Goal: Transaction & Acquisition: Purchase product/service

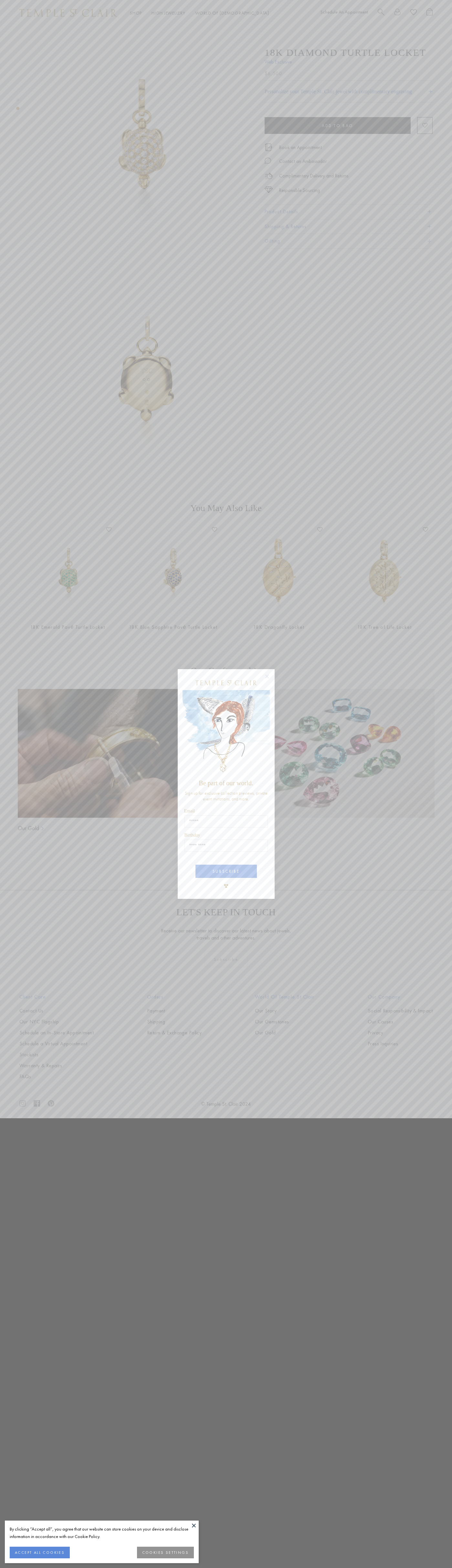
click at [40, 1553] on button "ACCEPT ALL COOKIES" at bounding box center [40, 1552] width 60 height 12
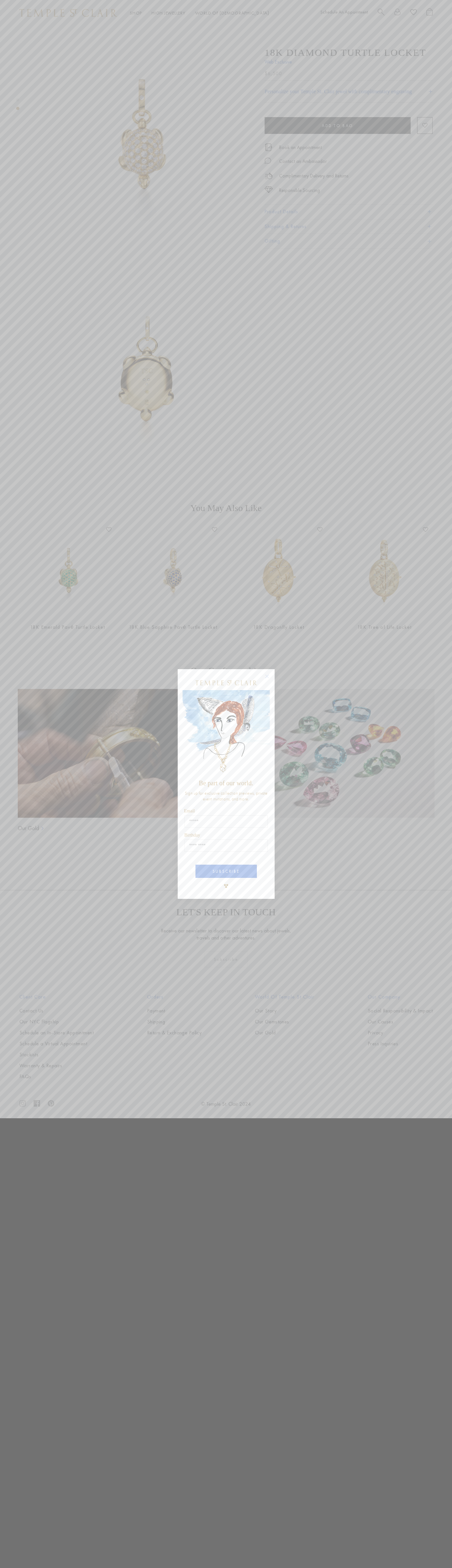
click at [267, 676] on icon "Close dialog" at bounding box center [266, 676] width 3 height 3
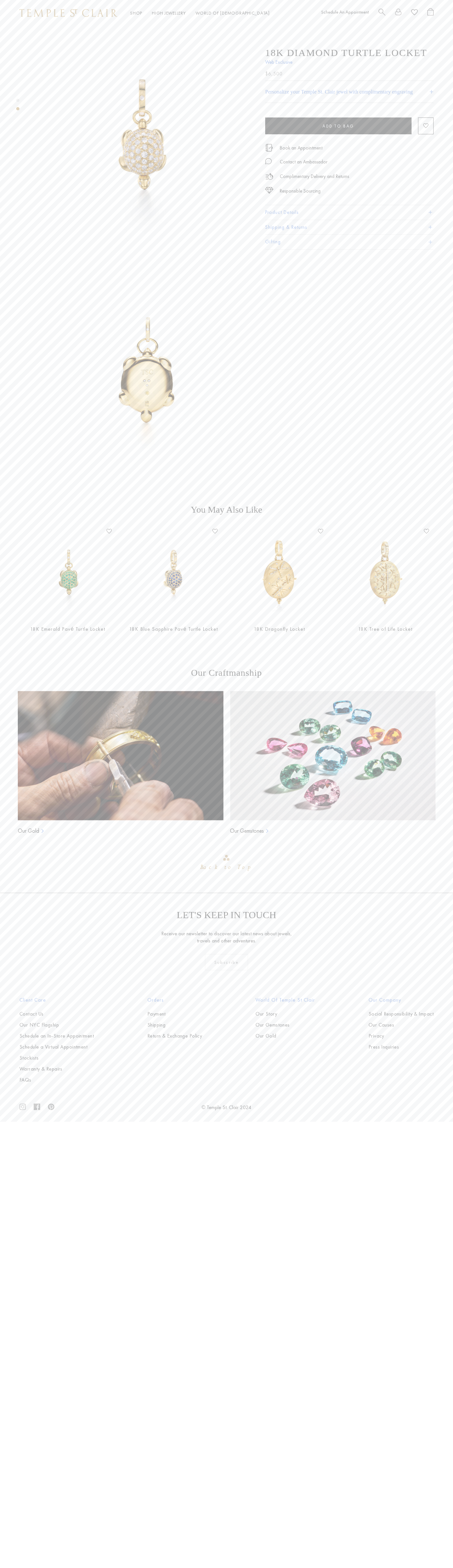
click at [13, 29] on div at bounding box center [137, 253] width 275 height 456
click at [421, 902] on div "LET'S KEEP IN TOUCH Receive our newsletter to discover our latest news about je…" at bounding box center [227, 945] width 453 height 104
click at [204, 1127] on html "Skip to content Shop Categories Amulets Pendants & Charms Lockets Chains & Leat…" at bounding box center [227, 563] width 453 height 1127
click at [12, 825] on div "Our Craftmanship Our Gold Our Gemstones Back to Top" at bounding box center [227, 780] width 430 height 225
click at [338, 126] on span "Add to bag" at bounding box center [338, 126] width 32 height 5
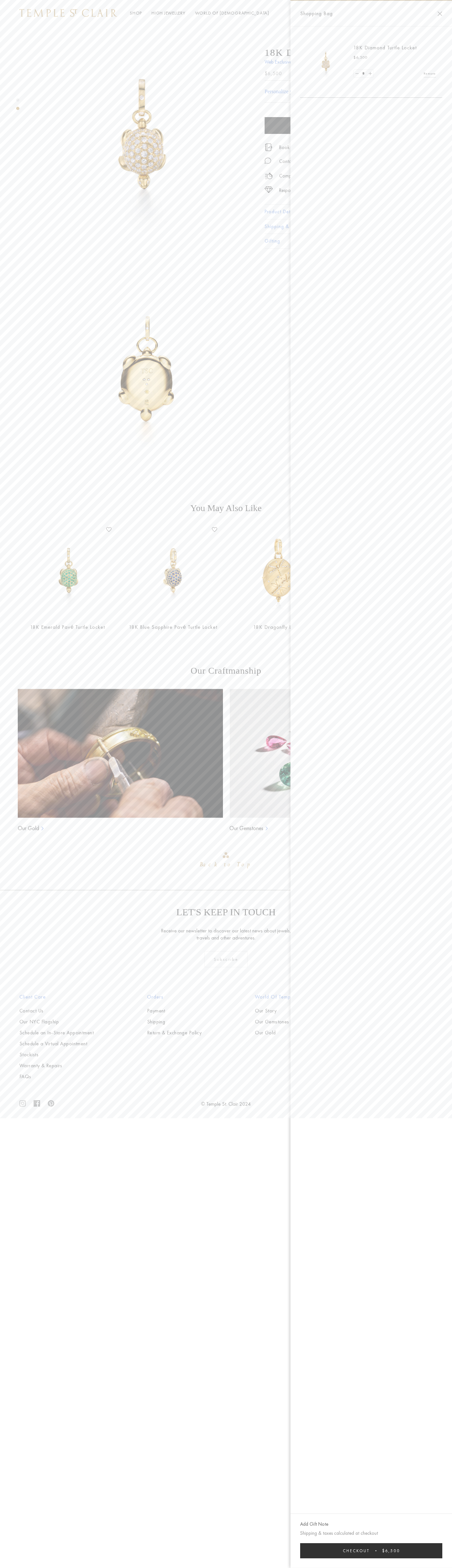
click at [371, 1551] on button "Checkout $6,500" at bounding box center [370, 1550] width 142 height 15
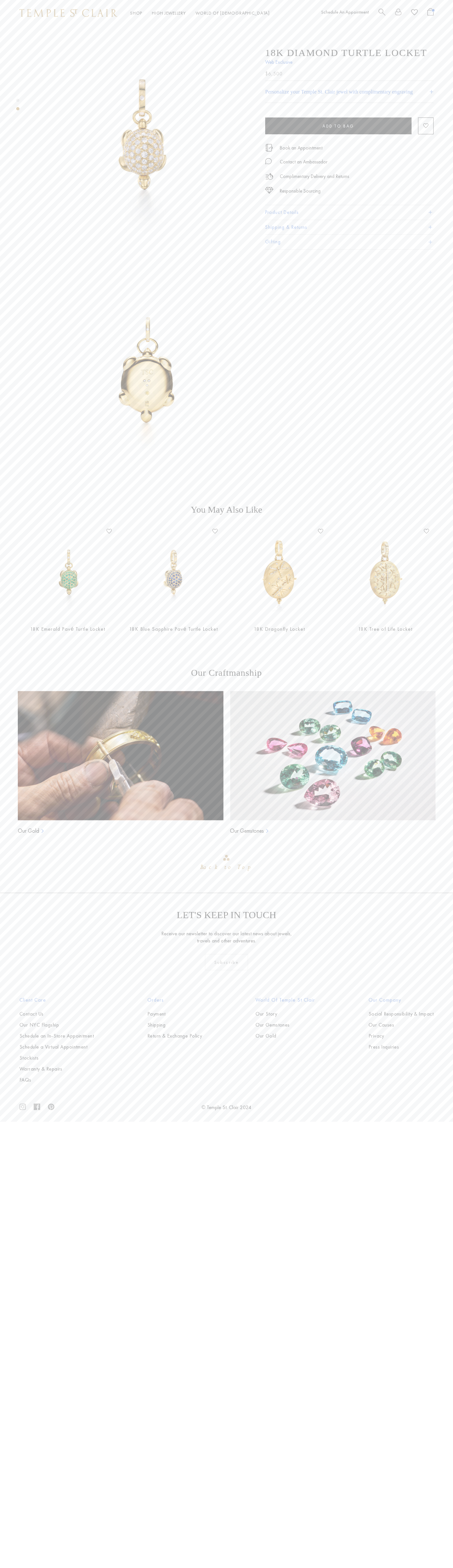
click at [131, 18] on div "Shop Shop Categories Amulets Pendants & Charms Lockets Chains & Leather Cords E…" at bounding box center [227, 13] width 453 height 26
click at [435, 360] on div "18K Diamond Turtle Locket Web Exclusive $6,500 The 18K Diamond Turtle Locket is…" at bounding box center [358, 253] width 187 height 456
click at [312, 1127] on html "Skip to content Shop Categories Amulets Pendants & Charms Lockets Chains & Leat…" at bounding box center [227, 563] width 453 height 1127
click at [15, 1011] on div "Client Care Contact Us Our NYC Flagship Schedule an In-Store Appointment Schedu…" at bounding box center [57, 1039] width 100 height 87
